Goal: Task Accomplishment & Management: Manage account settings

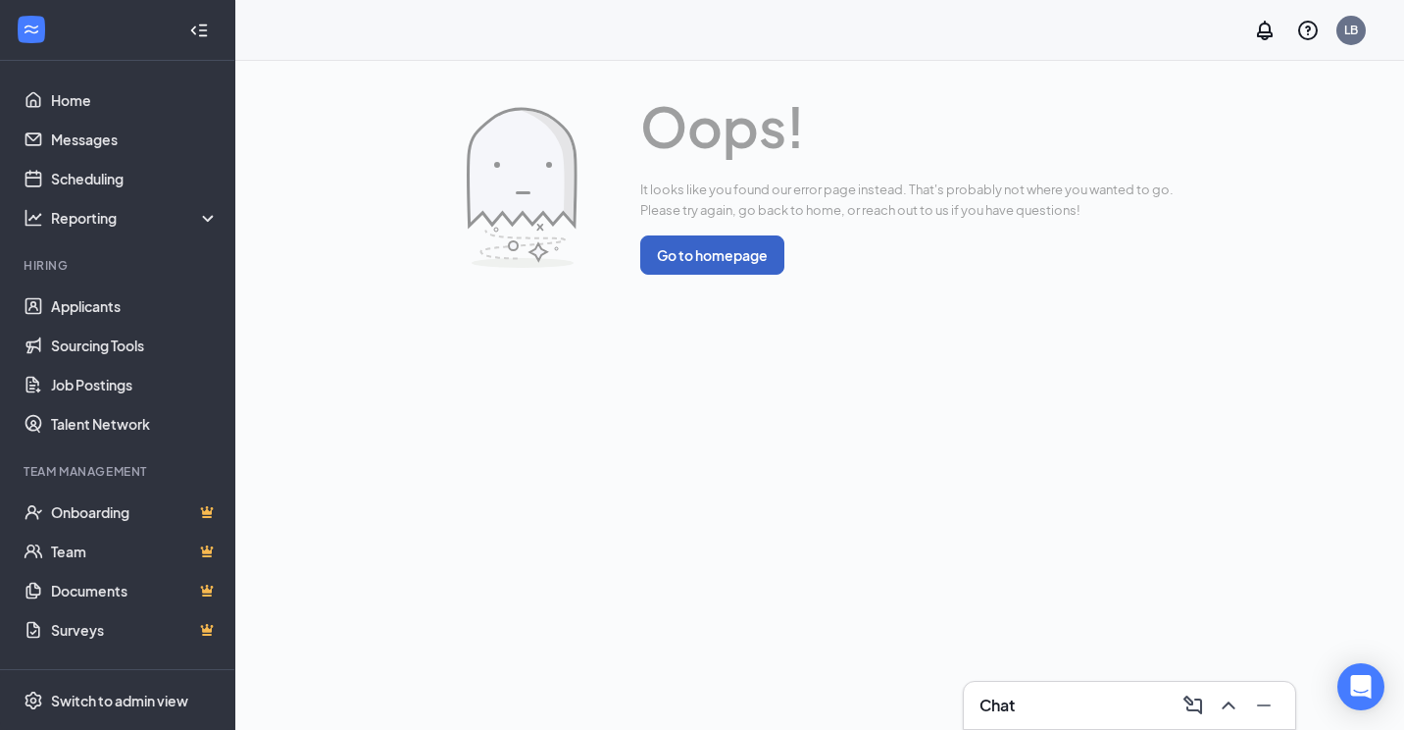
click at [728, 248] on button "Go to homepage" at bounding box center [712, 254] width 144 height 39
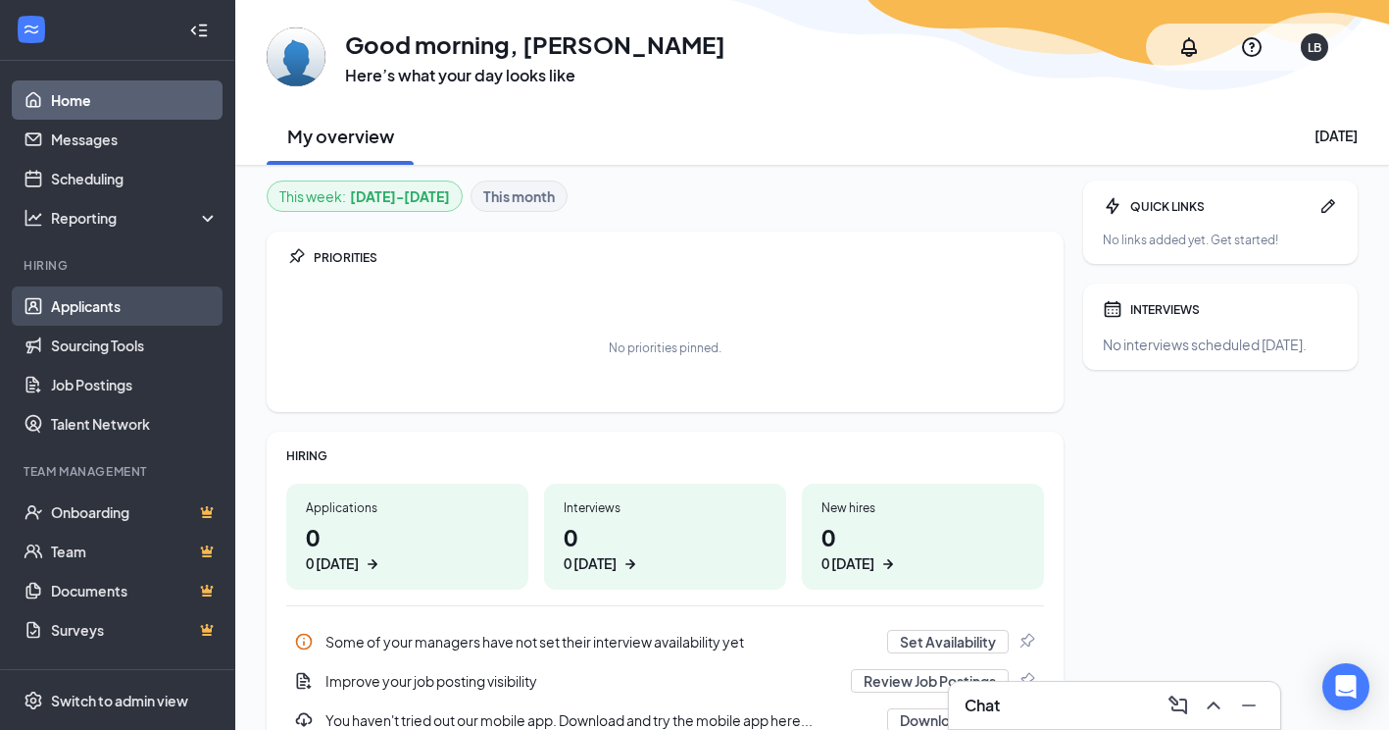
click at [77, 308] on link "Applicants" at bounding box center [135, 305] width 168 height 39
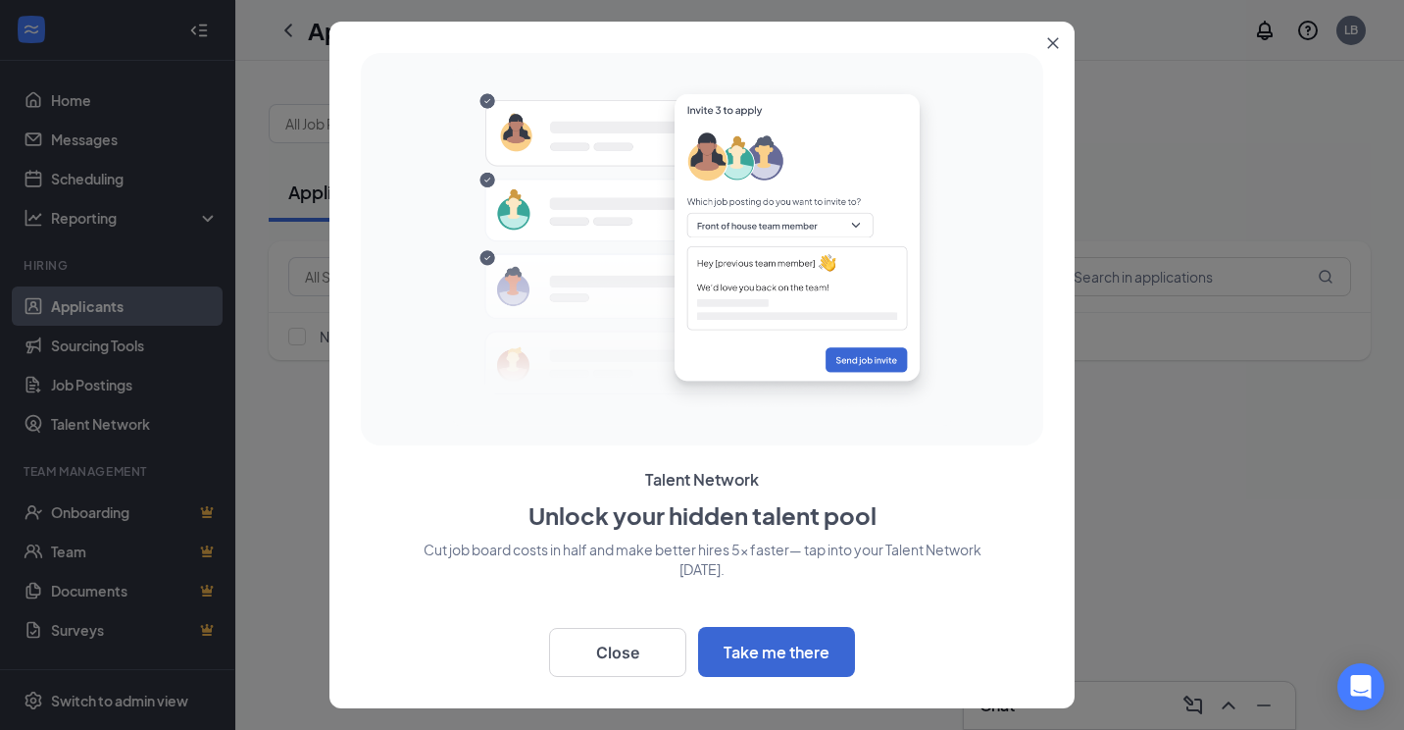
click at [1056, 45] on icon "Close" at bounding box center [1053, 43] width 11 height 11
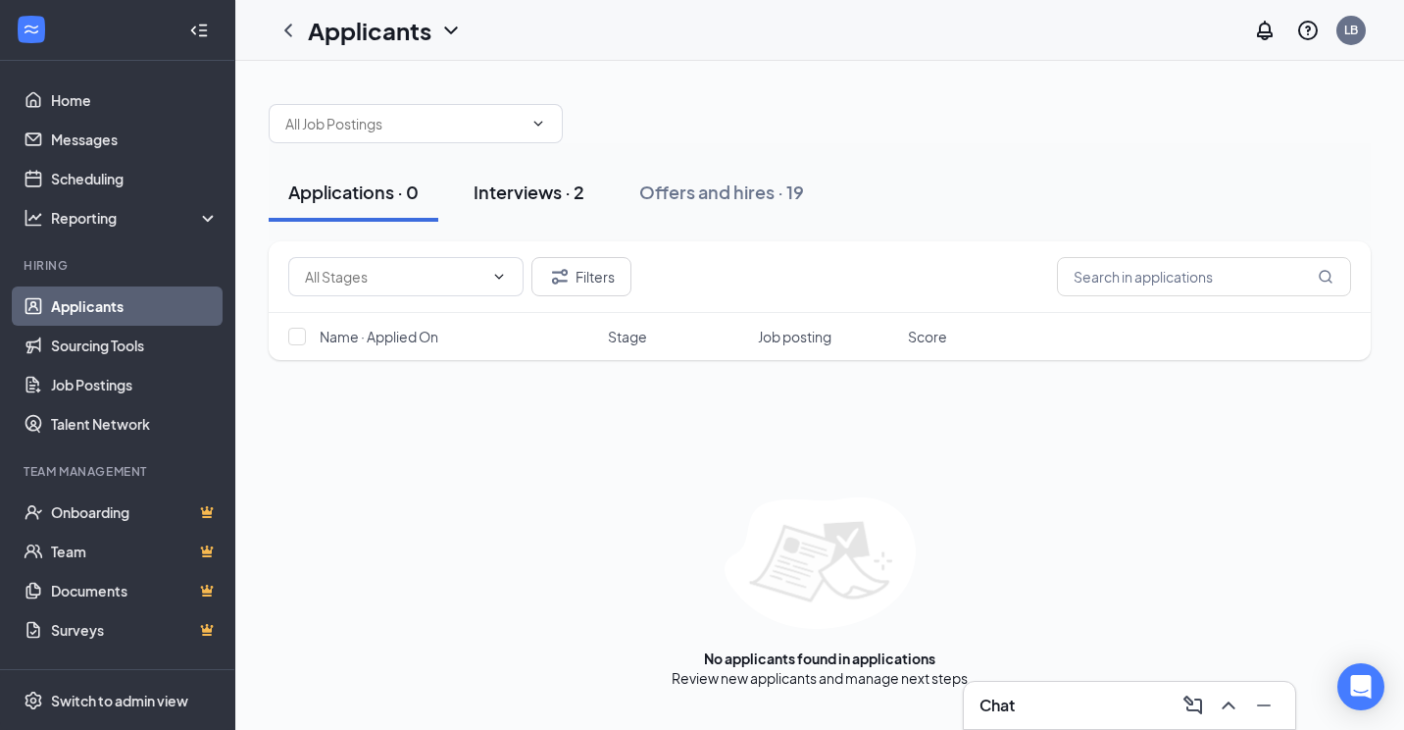
click at [560, 188] on div "Interviews · 2" at bounding box center [529, 191] width 111 height 25
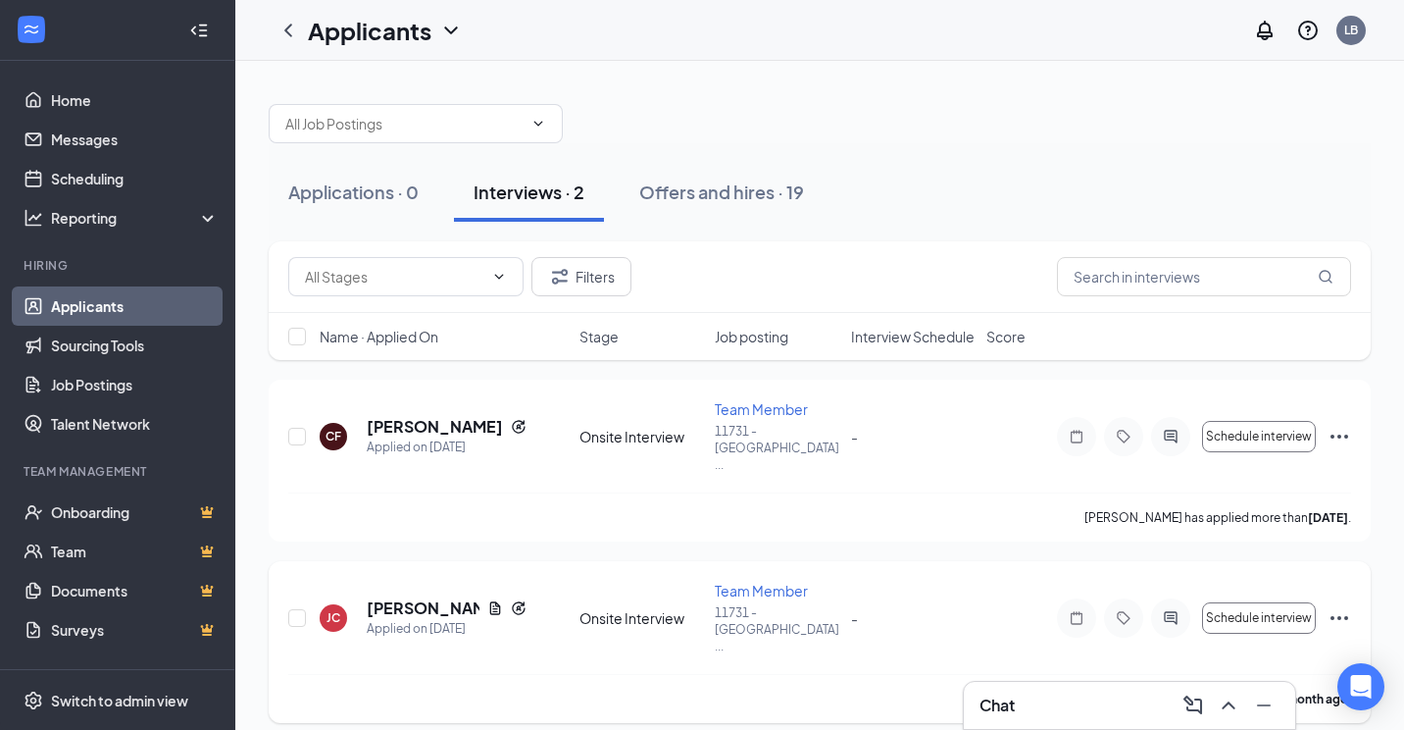
click at [1343, 606] on icon "Ellipses" at bounding box center [1340, 618] width 24 height 24
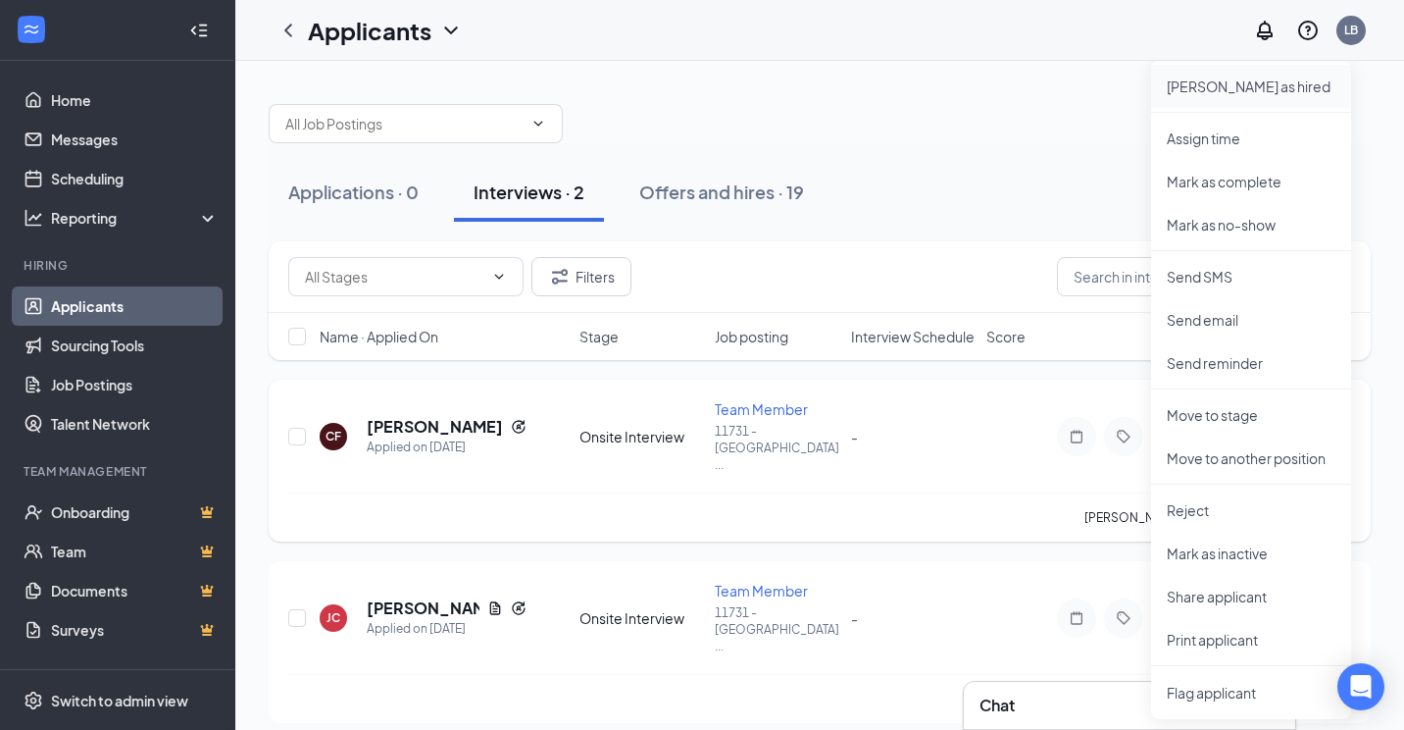
click at [1209, 91] on p "[PERSON_NAME] as hired" at bounding box center [1251, 86] width 169 height 20
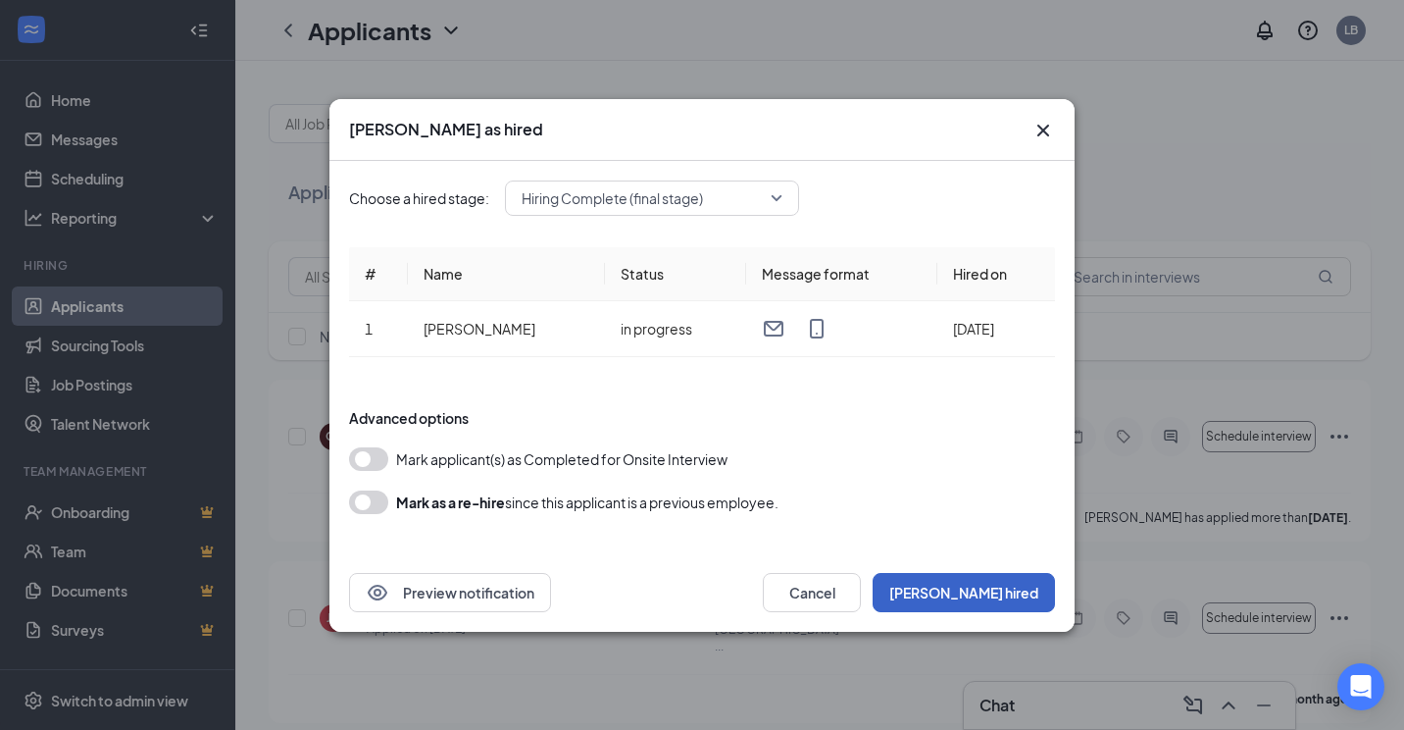
click at [999, 602] on button "[PERSON_NAME] hired" at bounding box center [964, 592] width 182 height 39
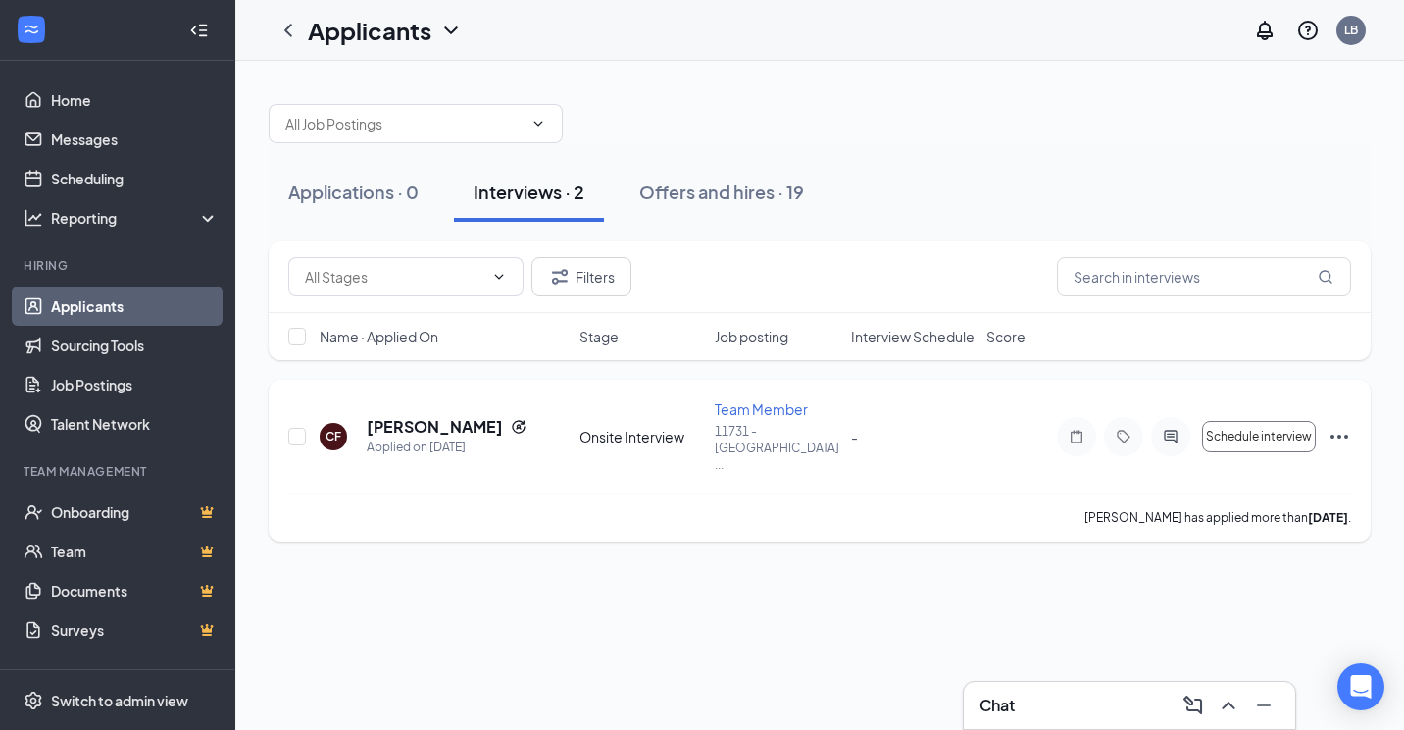
click at [1337, 425] on icon "Ellipses" at bounding box center [1340, 437] width 24 height 24
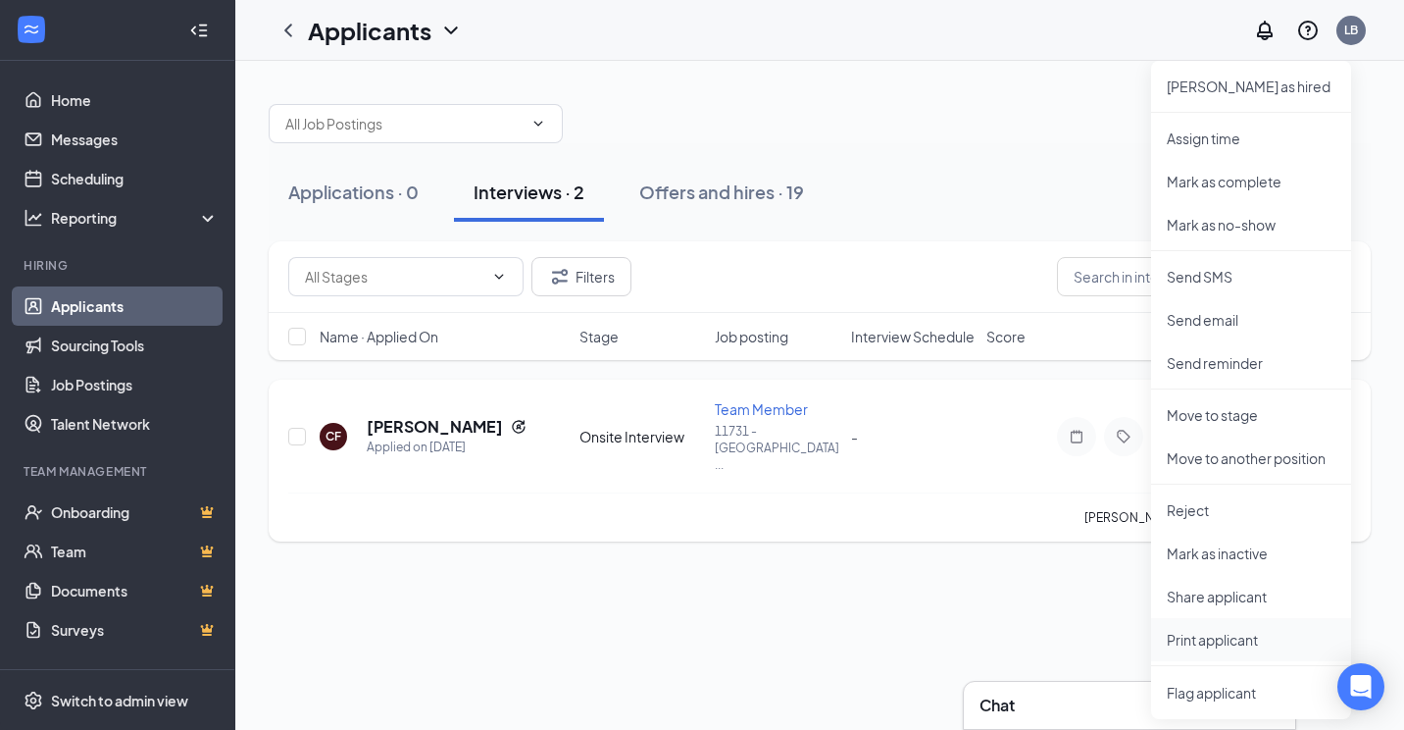
click at [1224, 636] on p "Print applicant" at bounding box center [1251, 640] width 169 height 20
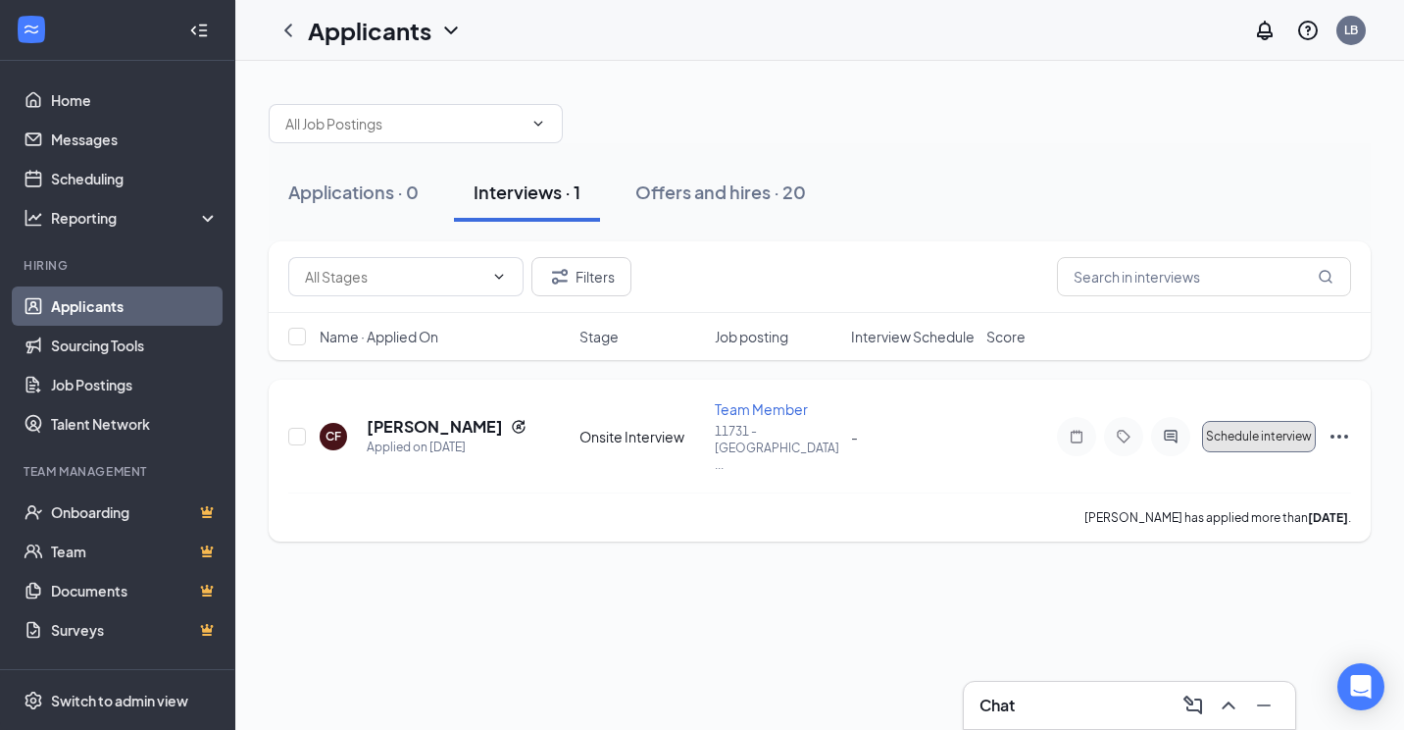
click at [1253, 429] on span "Schedule interview" at bounding box center [1259, 436] width 106 height 14
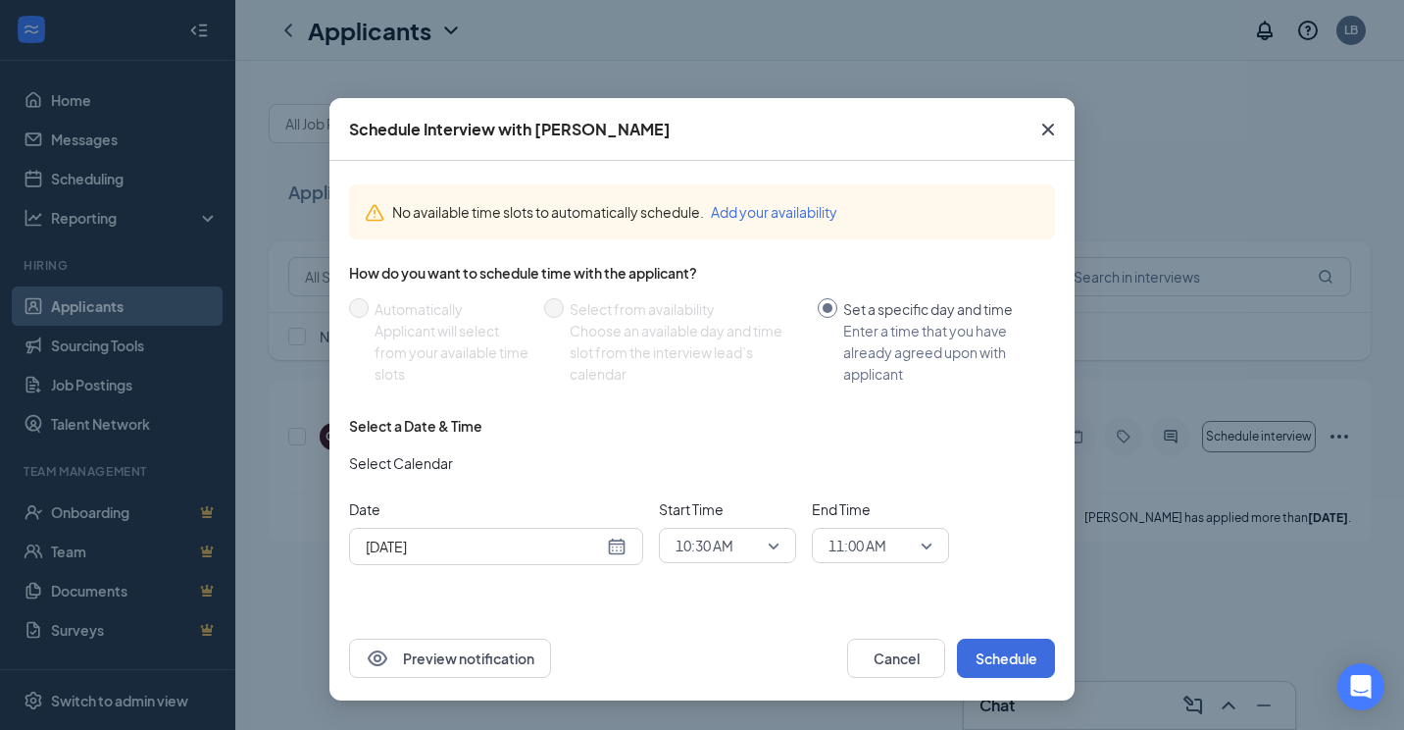
click at [616, 550] on div "[DATE]" at bounding box center [496, 546] width 261 height 22
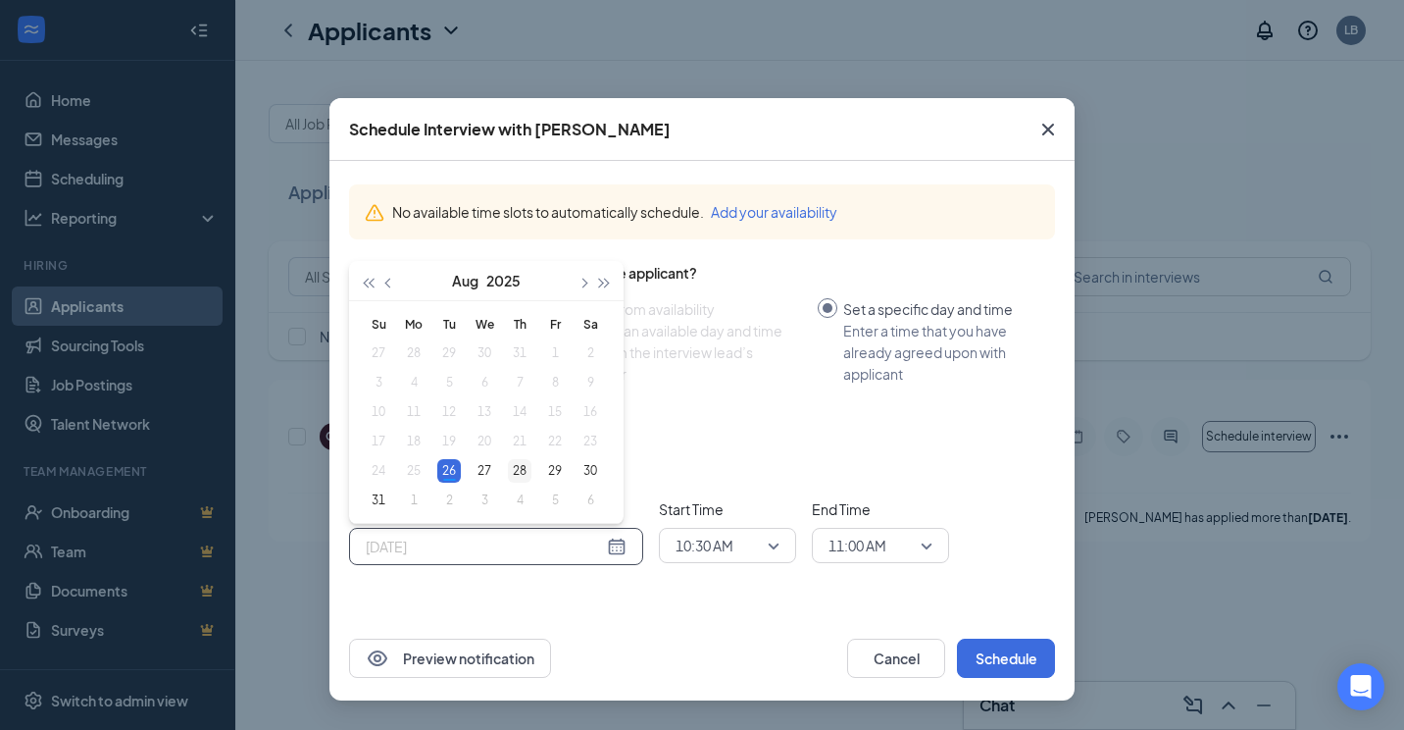
type input "[DATE]"
click at [522, 465] on div "28" at bounding box center [520, 471] width 24 height 24
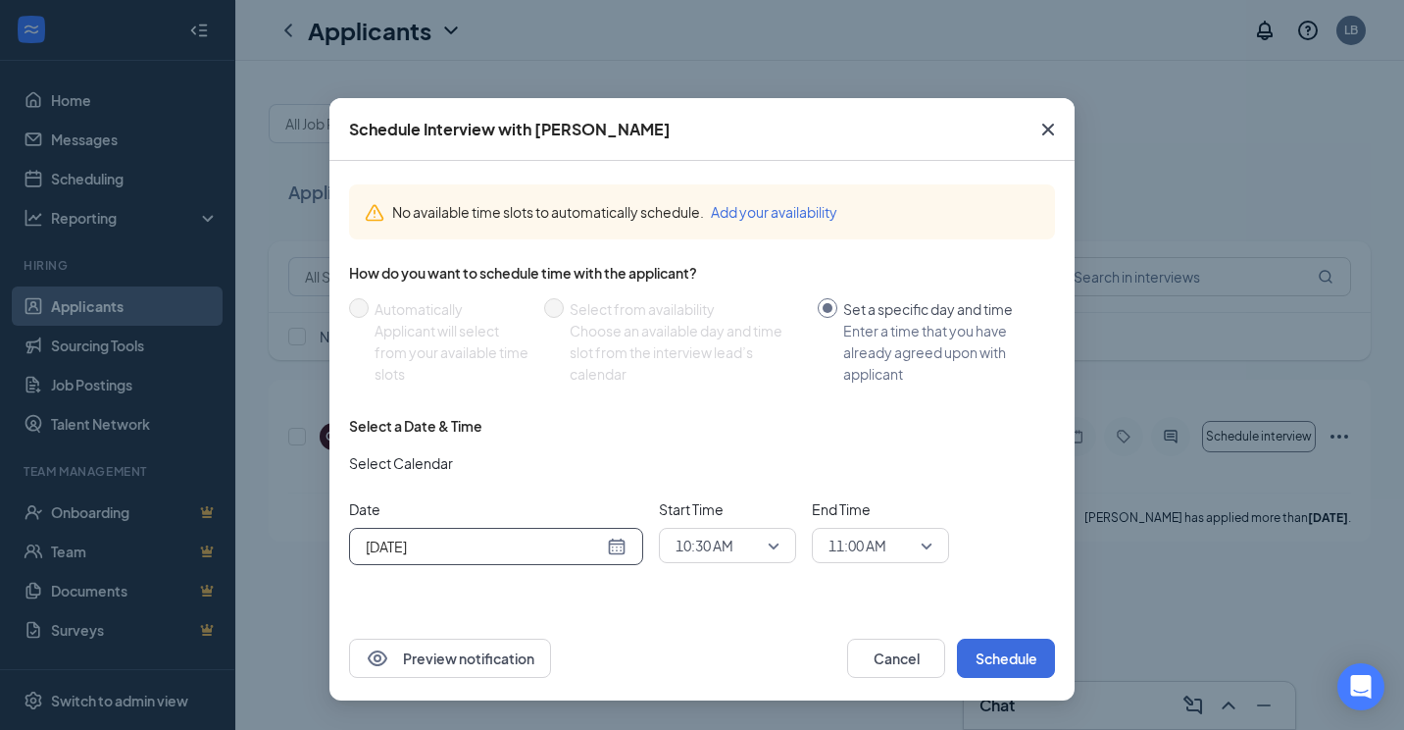
click at [773, 549] on span "10:30 AM" at bounding box center [728, 544] width 104 height 29
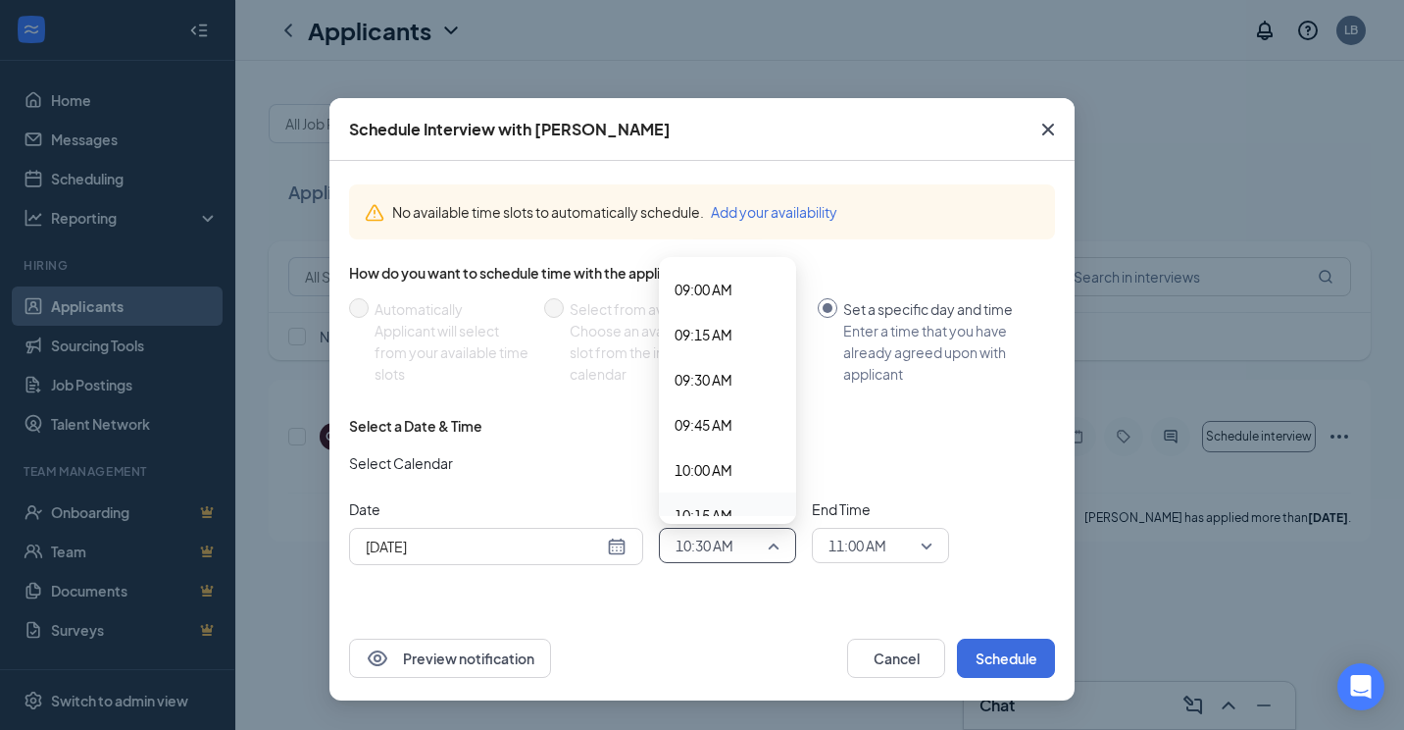
scroll to position [1592, 0]
click at [714, 495] on span "10:00 AM" at bounding box center [704, 499] width 58 height 22
click at [931, 540] on span "11:00 AM" at bounding box center [881, 544] width 104 height 29
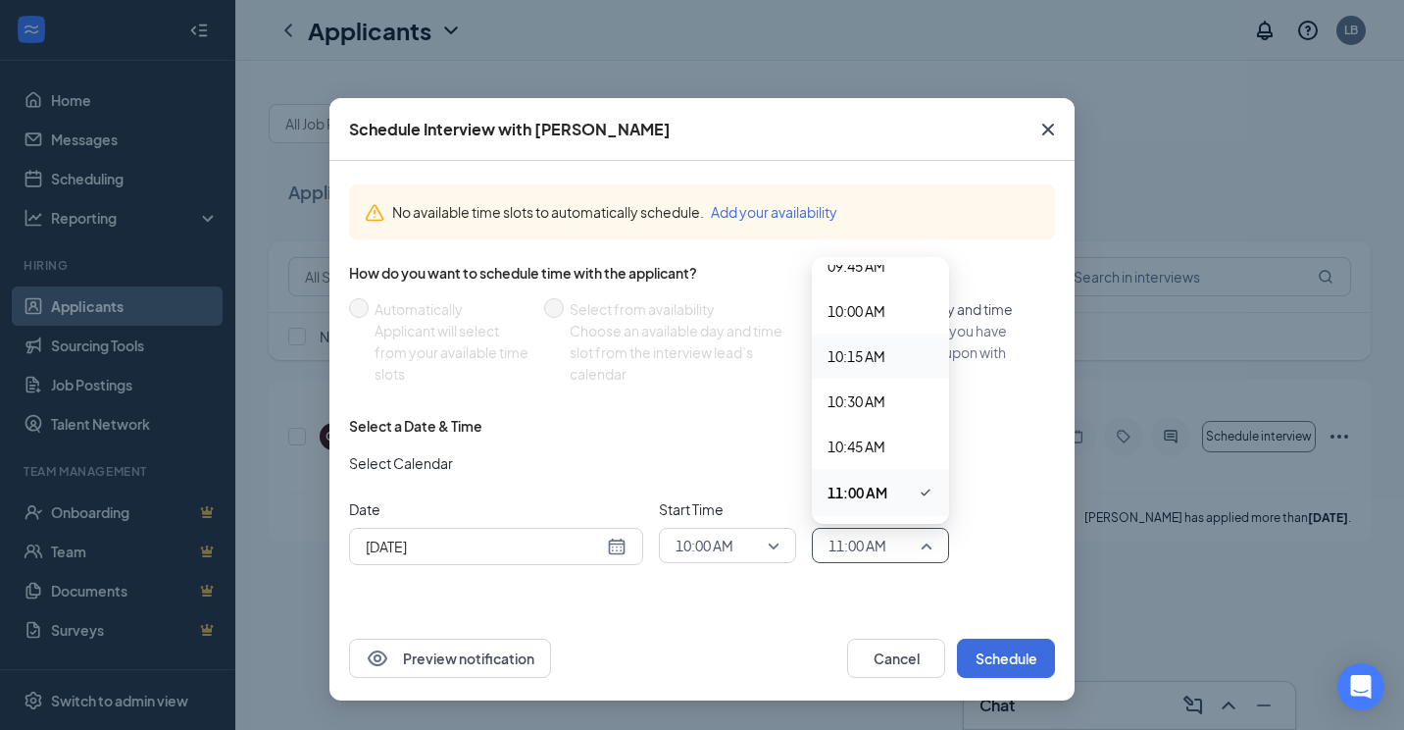
click at [853, 360] on span "10:15 AM" at bounding box center [857, 356] width 58 height 22
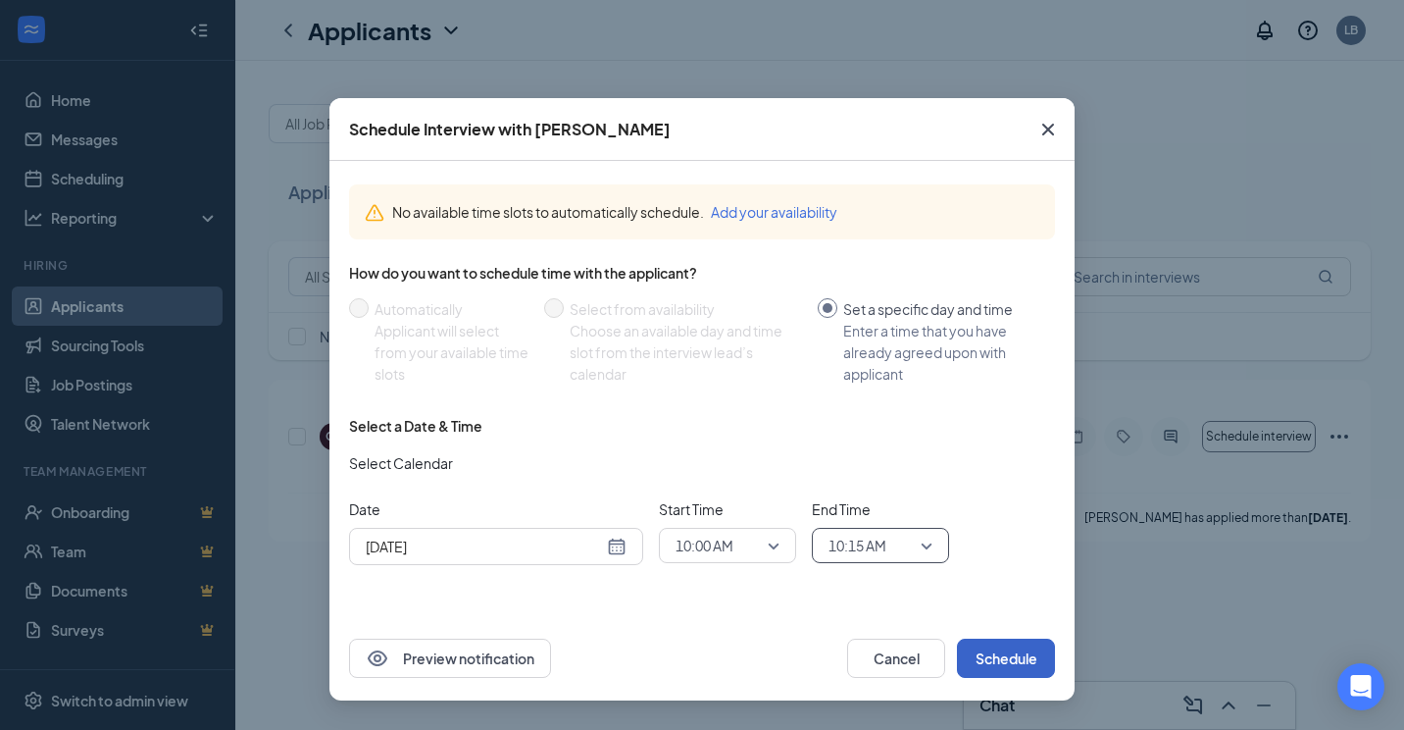
click at [1009, 671] on button "Schedule" at bounding box center [1006, 657] width 98 height 39
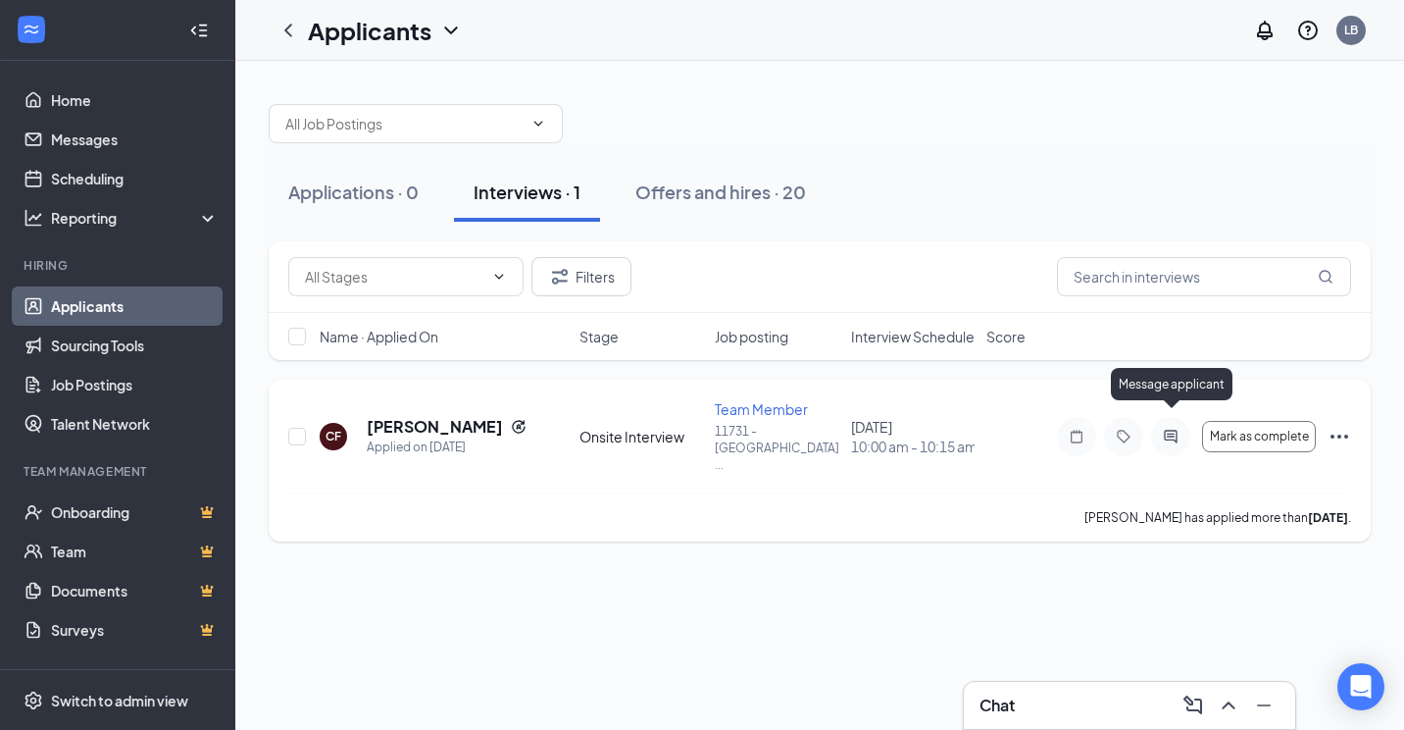
click at [1173, 428] on icon "ActiveChat" at bounding box center [1171, 436] width 24 height 16
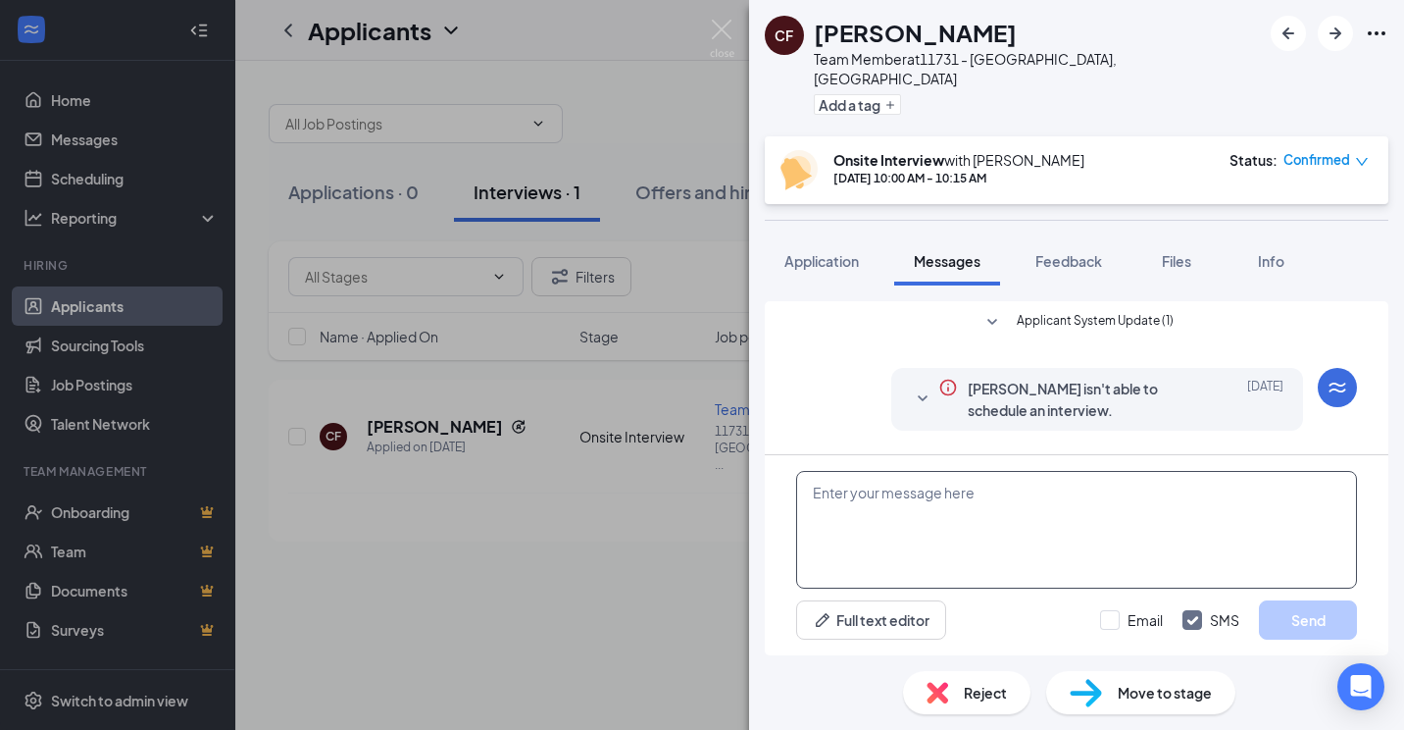
click at [932, 521] on textarea at bounding box center [1076, 530] width 561 height 118
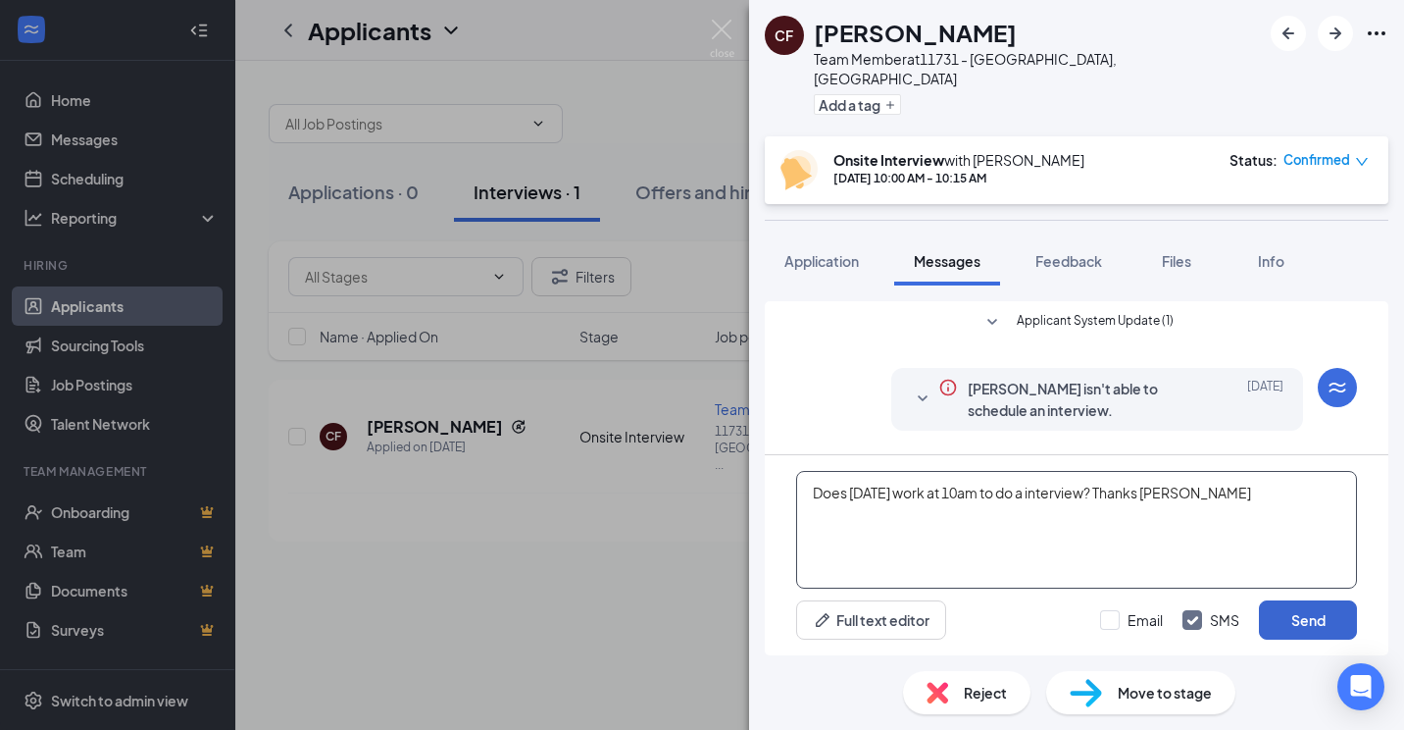
type textarea "Does [DATE] work at 10am to do a interview? Thanks [PERSON_NAME]"
click at [1333, 616] on button "Send" at bounding box center [1308, 619] width 98 height 39
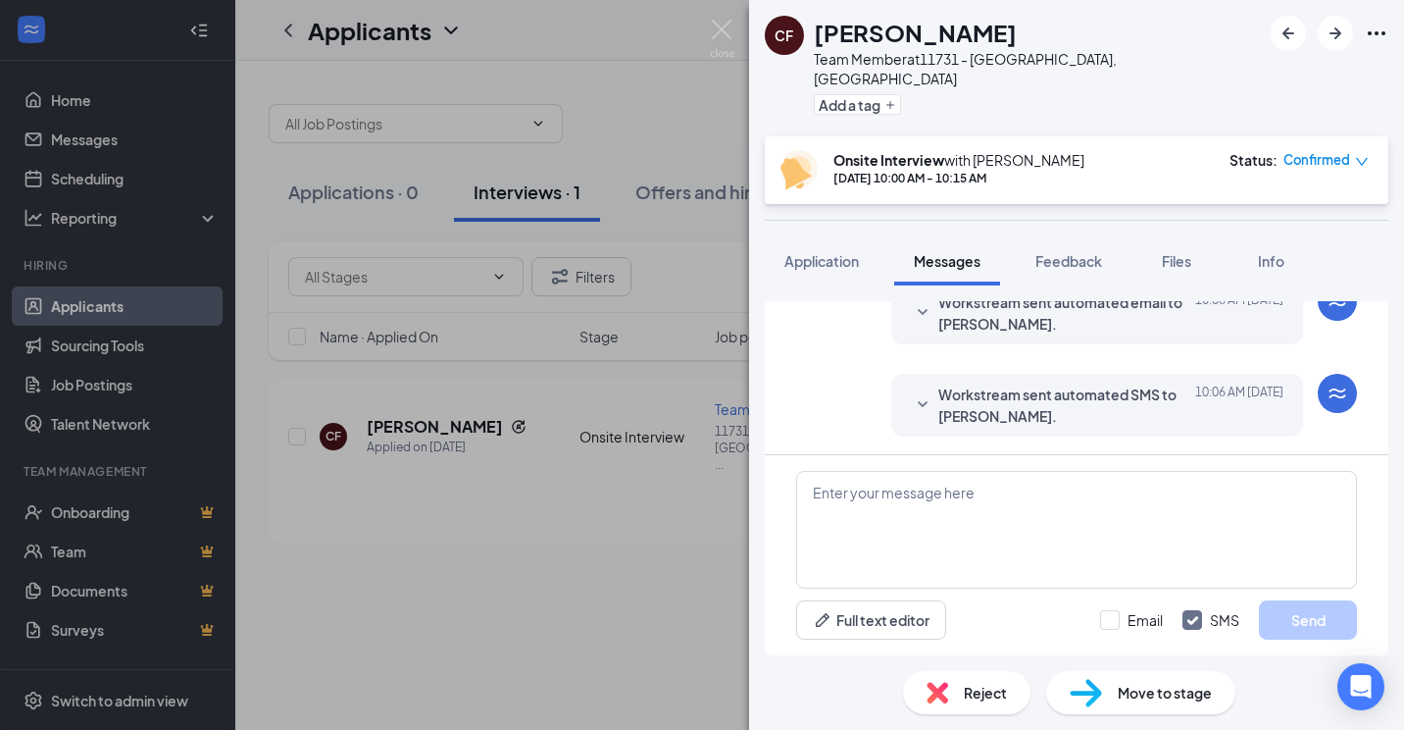
scroll to position [735, 0]
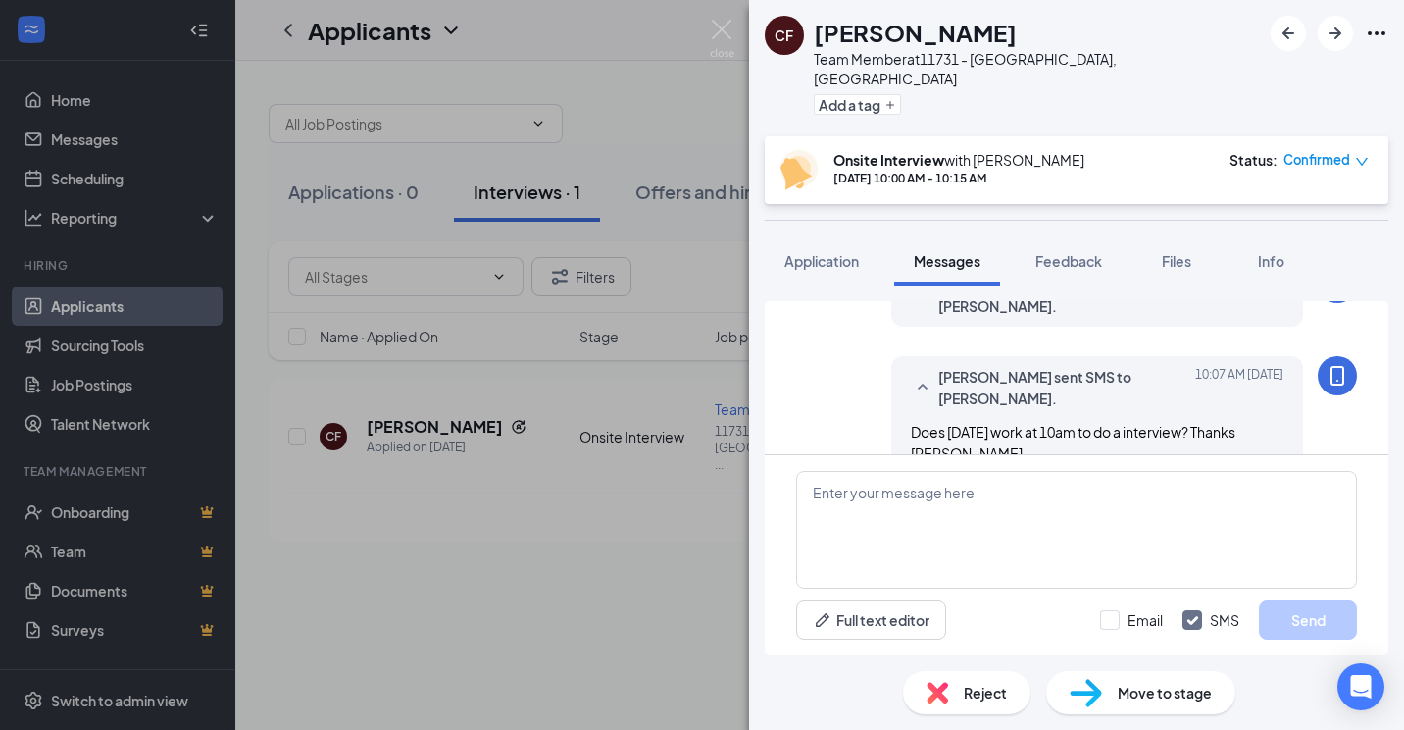
click at [638, 614] on div "[PERSON_NAME] Team Member at 11731 - [GEOGRAPHIC_DATA], [GEOGRAPHIC_DATA] Add a…" at bounding box center [702, 365] width 1404 height 730
